Goal: Contribute content: Add original content to the website for others to see

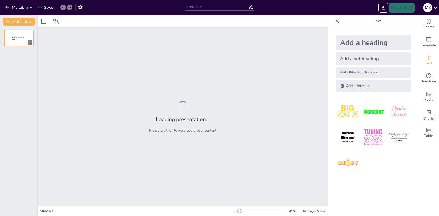
type input "New Sendsteps"
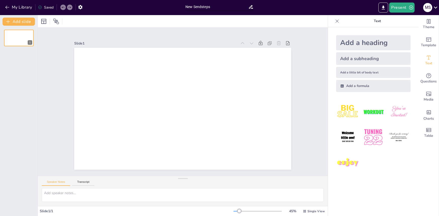
click at [206, 6] on input "New Sendsteps" at bounding box center [216, 6] width 63 height 7
click at [251, 6] on icon at bounding box center [250, 6] width 5 height 5
click at [254, 10] on div "New Sendsteps" at bounding box center [219, 6] width 73 height 13
click at [249, 9] on icon at bounding box center [250, 6] width 5 height 5
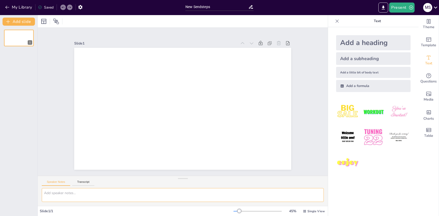
click at [73, 193] on textarea at bounding box center [183, 195] width 282 height 14
type textarea "make a presentation Sangya aur uske bhed with examples and picture"
drag, startPoint x: 161, startPoint y: 195, endPoint x: 63, endPoint y: 191, distance: 98.9
click at [20, 190] on div "Document fonts Popular fonts Lato Montserrat Open Sans Oswald Poppins Raleway R…" at bounding box center [219, 115] width 439 height 201
click at [170, 197] on textarea "make a presentation Sangya aur uske bhed with examples and picture" at bounding box center [183, 195] width 282 height 14
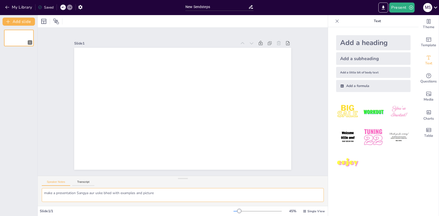
click at [311, 192] on textarea "make a presentation Sangya aur uske bhed with examples and picture" at bounding box center [183, 195] width 282 height 14
click at [8, 8] on icon "button" at bounding box center [7, 7] width 5 height 5
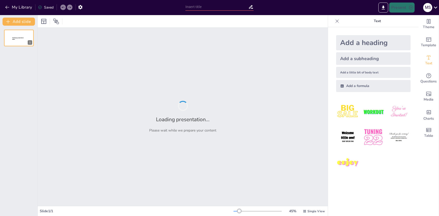
type input "New Sendsteps"
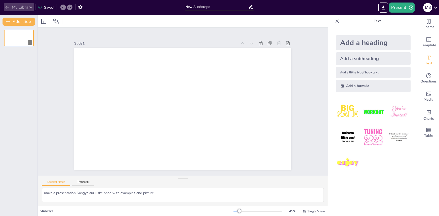
click at [8, 7] on icon "button" at bounding box center [7, 7] width 5 height 5
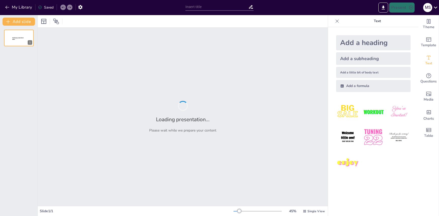
type input "संज्ञा: परिभाषा और प्रकार"
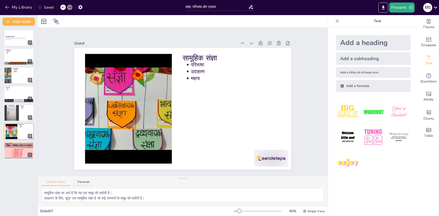
type textarea "उदाहरणों के माध्यम से हम संज्ञा को और अधिक स्पष्टता से समझ सकते हैं। चित्रों का…"
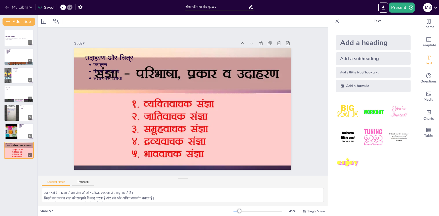
click at [9, 8] on icon "button" at bounding box center [7, 7] width 5 height 5
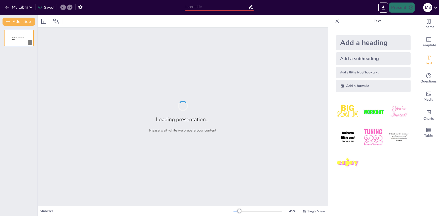
type input "संज्ञा: परिभाषा और प्रकार"
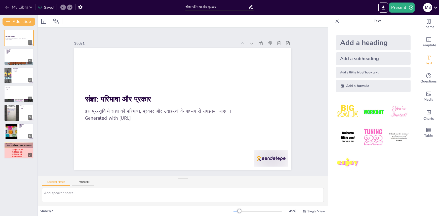
click at [18, 6] on button "My Library" at bounding box center [19, 7] width 30 height 8
